Goal: Task Accomplishment & Management: Manage account settings

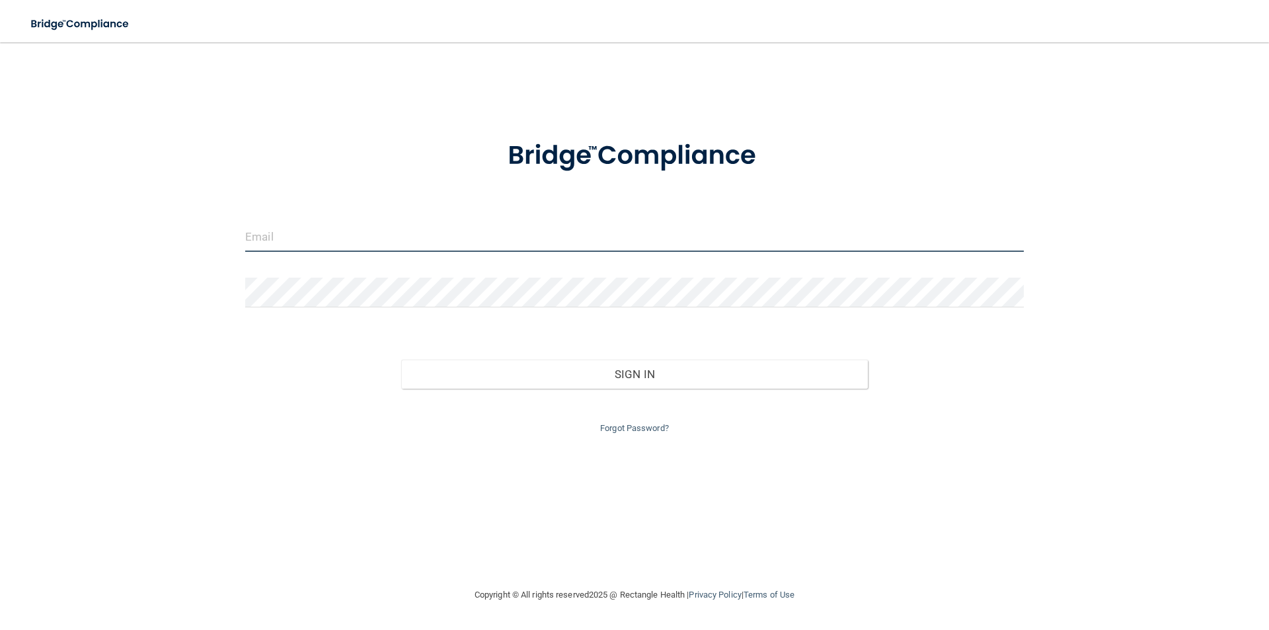
click at [288, 245] on input "email" at bounding box center [634, 237] width 778 height 30
type input "[PERSON_NAME][EMAIL_ADDRESS][PERSON_NAME][DOMAIN_NAME]"
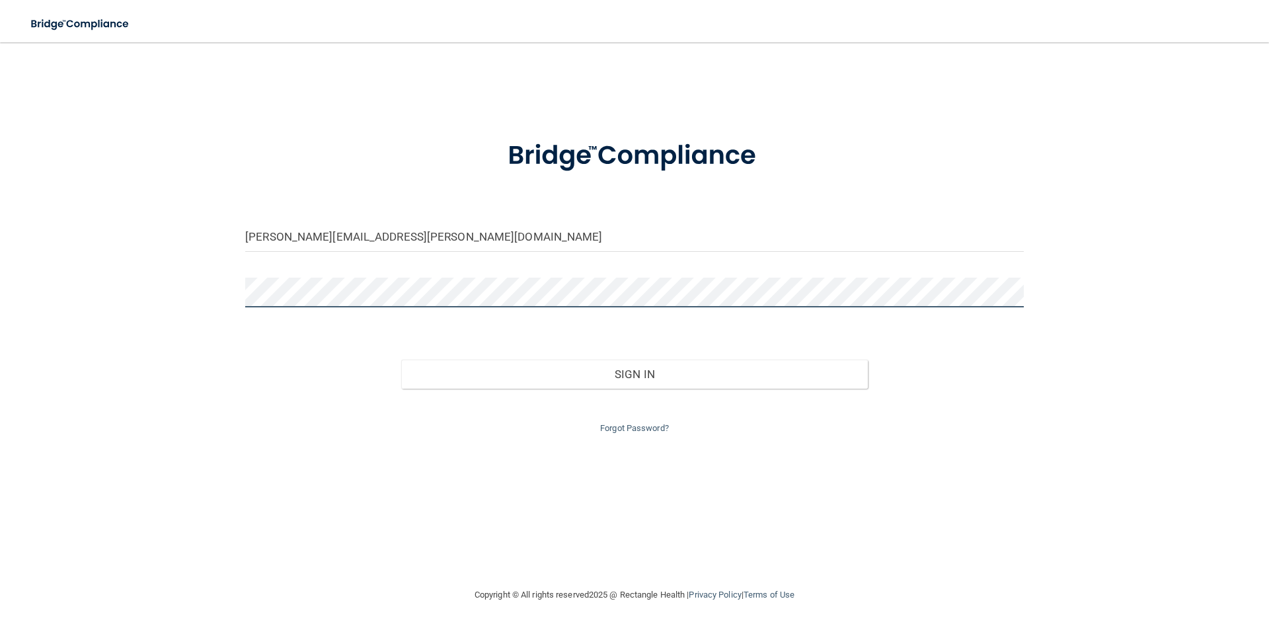
click at [401, 359] on button "Sign In" at bounding box center [634, 373] width 467 height 29
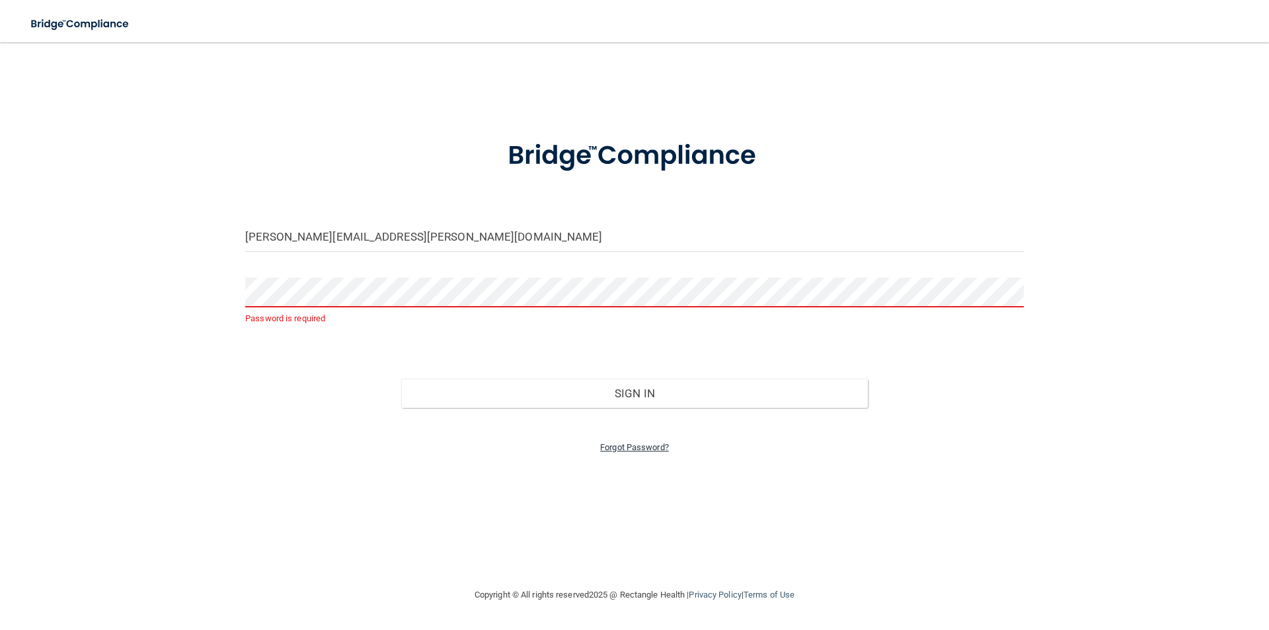
click at [638, 451] on link "Forgot Password?" at bounding box center [634, 447] width 69 height 10
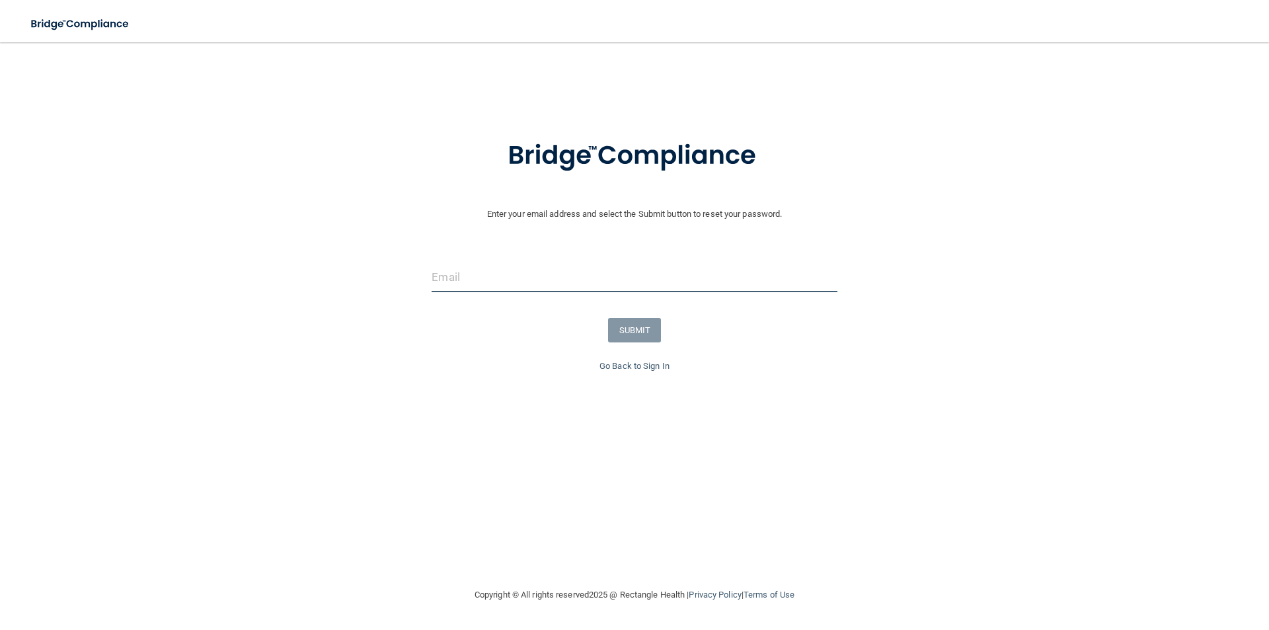
click at [441, 274] on input "email" at bounding box center [634, 277] width 405 height 30
type input "[PERSON_NAME][EMAIL_ADDRESS][PERSON_NAME][DOMAIN_NAME]"
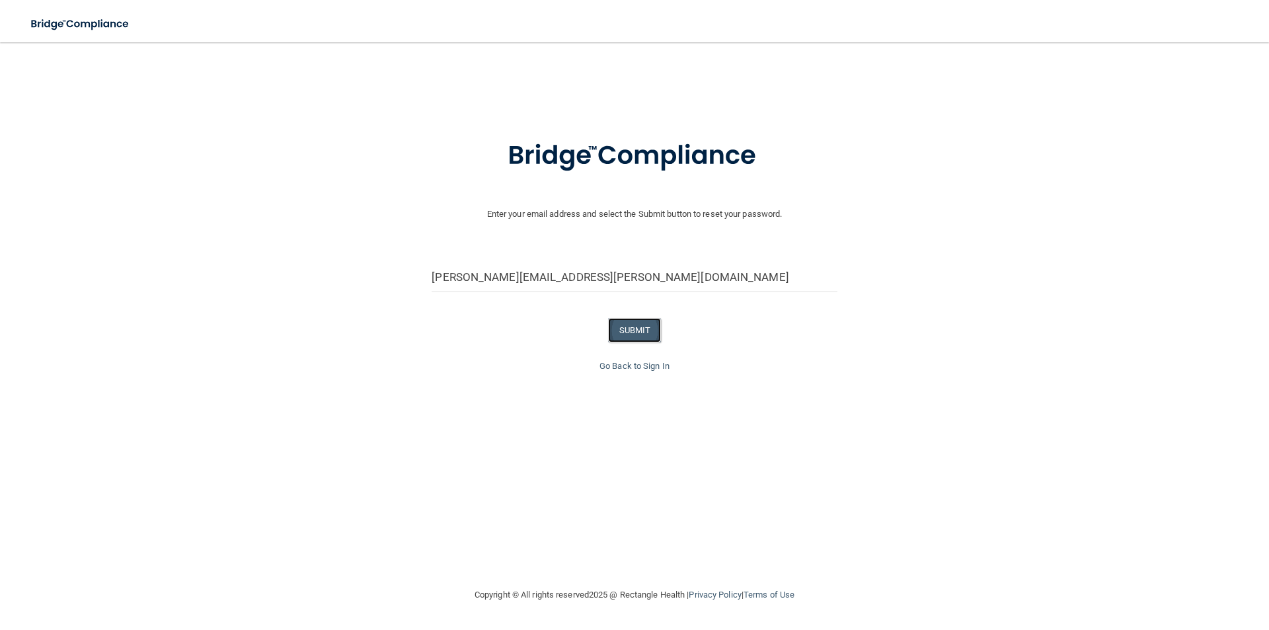
click at [645, 332] on button "SUBMIT" at bounding box center [635, 330] width 54 height 24
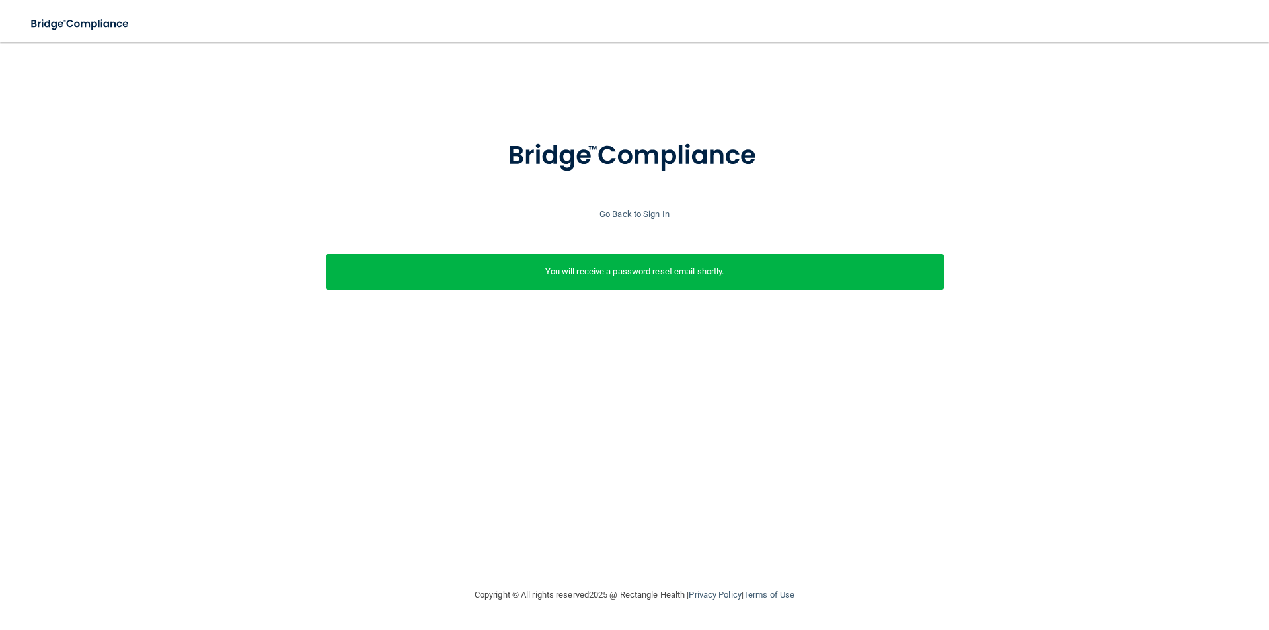
click at [590, 270] on p "You will receive a password reset email shortly." at bounding box center [635, 272] width 598 height 16
click at [622, 209] on link "Go Back to Sign In" at bounding box center [634, 214] width 70 height 10
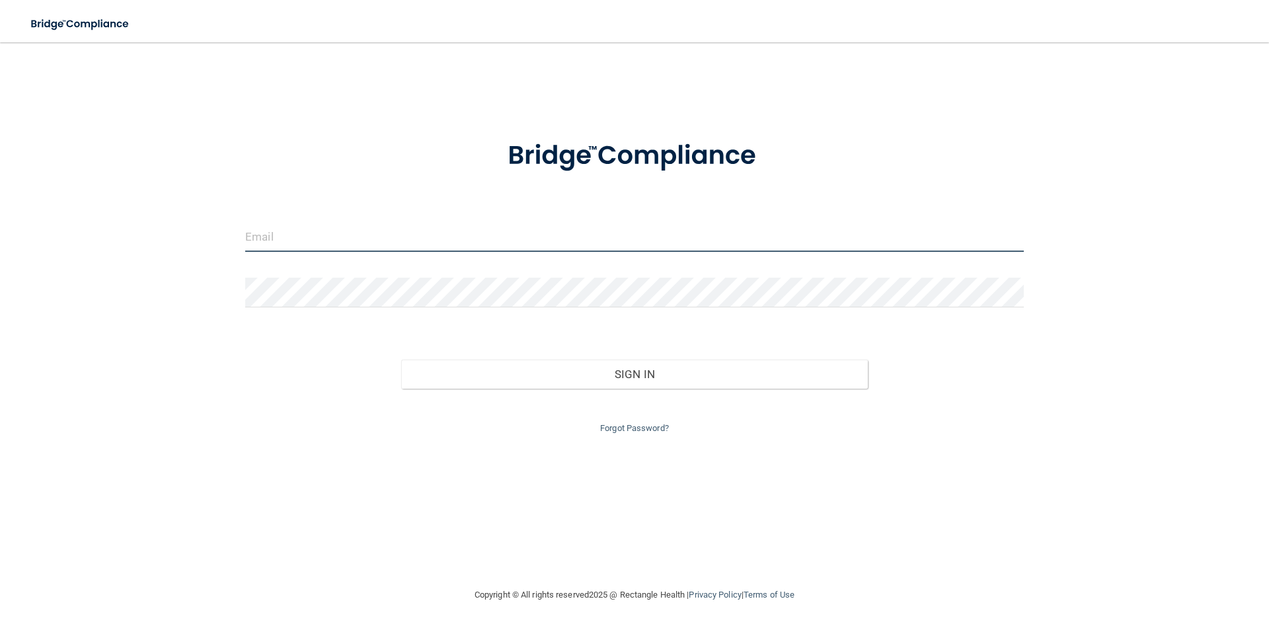
click at [260, 239] on input "email" at bounding box center [634, 237] width 778 height 30
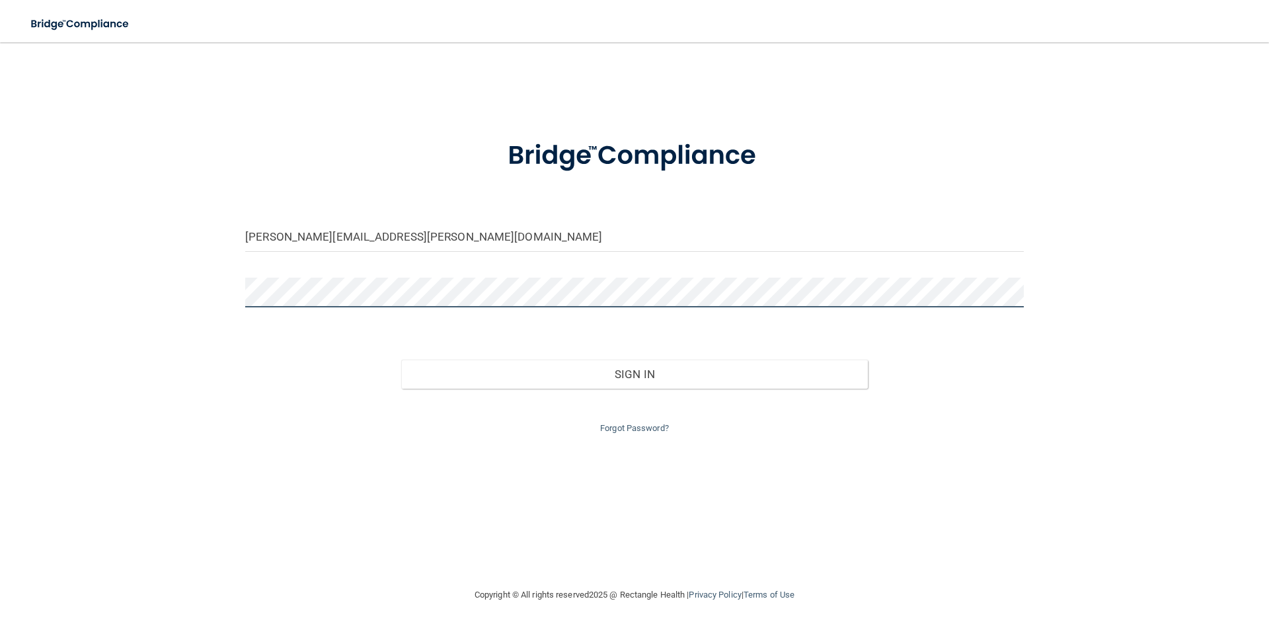
click at [401, 359] on button "Sign In" at bounding box center [634, 373] width 467 height 29
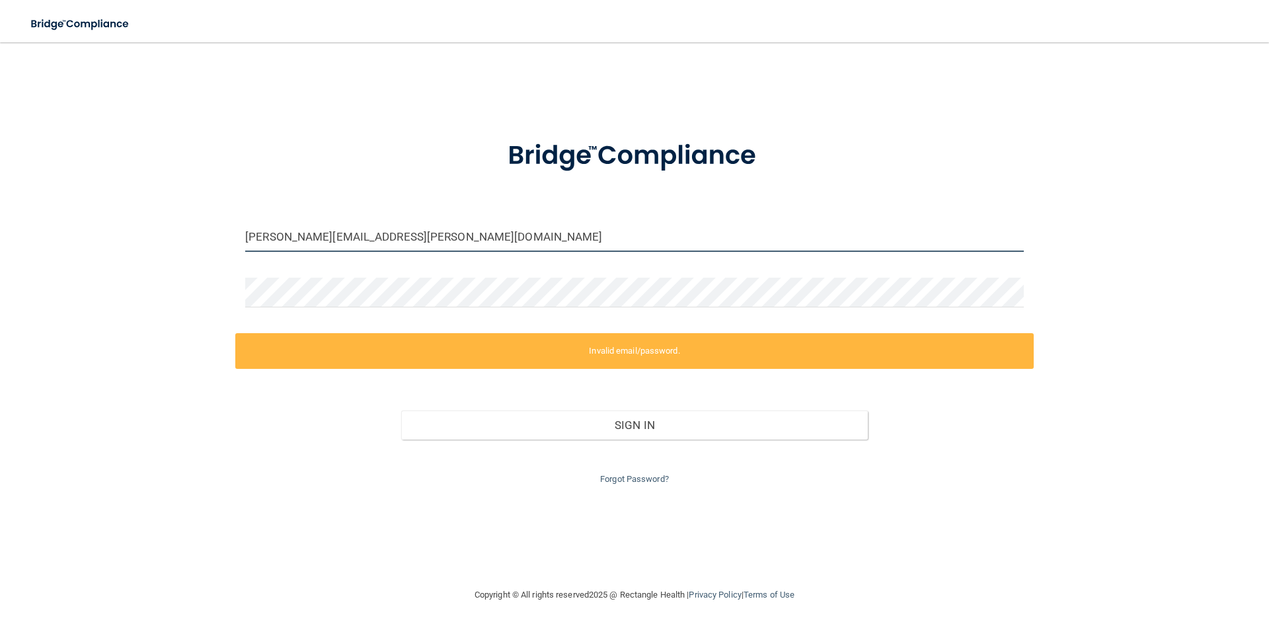
click at [402, 234] on input "[PERSON_NAME][EMAIL_ADDRESS][PERSON_NAME][DOMAIN_NAME]" at bounding box center [634, 237] width 778 height 30
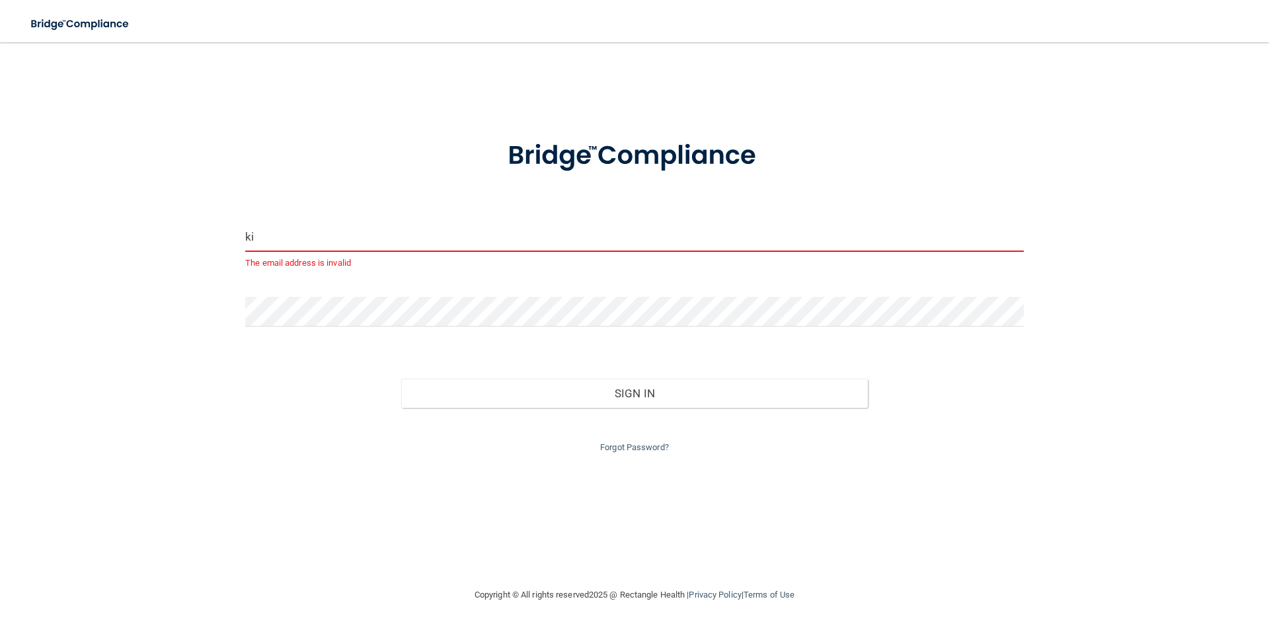
type input "k"
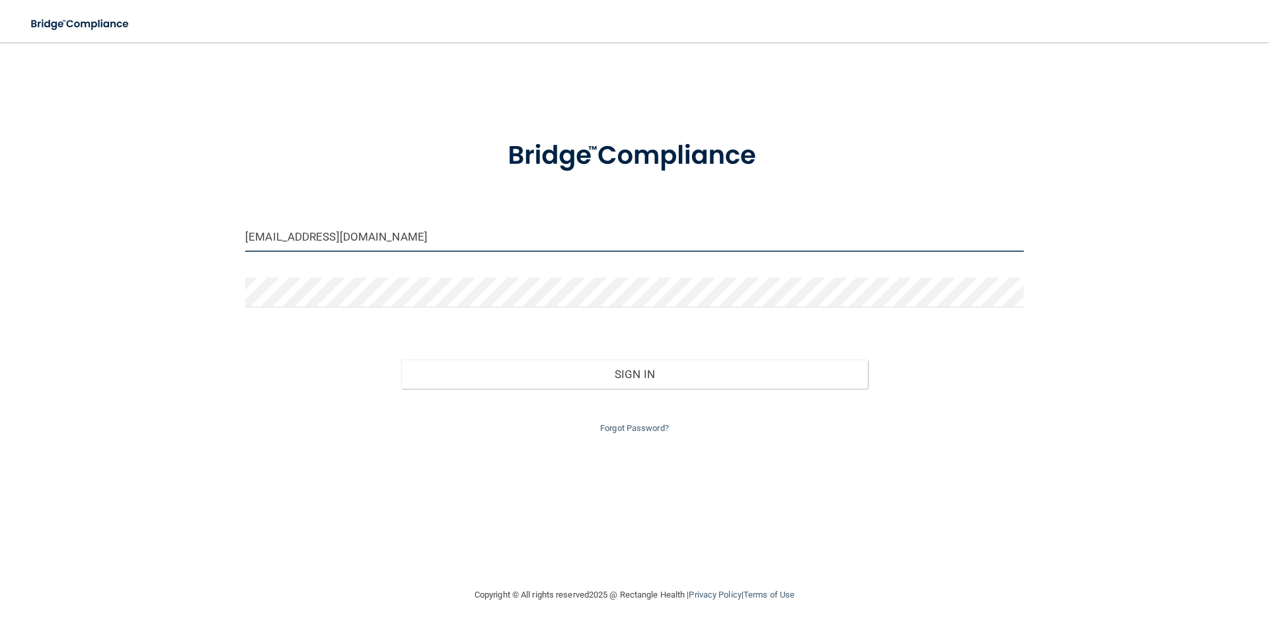
type input "[EMAIL_ADDRESS][DOMAIN_NAME]"
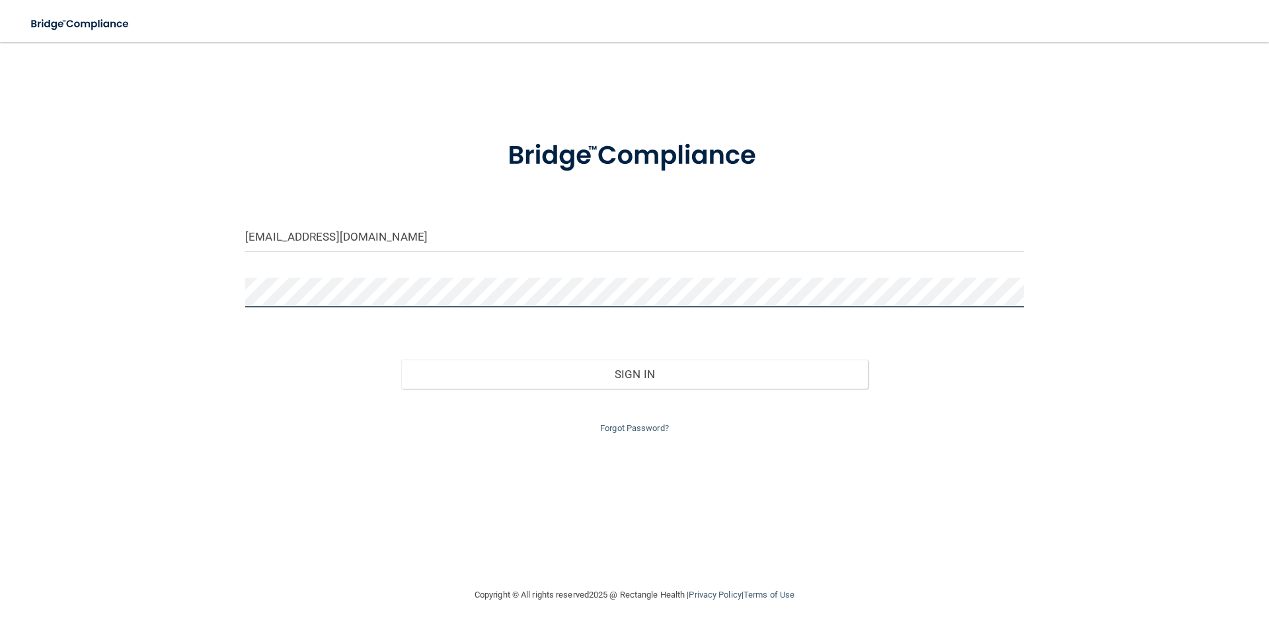
click at [401, 359] on button "Sign In" at bounding box center [634, 373] width 467 height 29
